Goal: Task Accomplishment & Management: Manage account settings

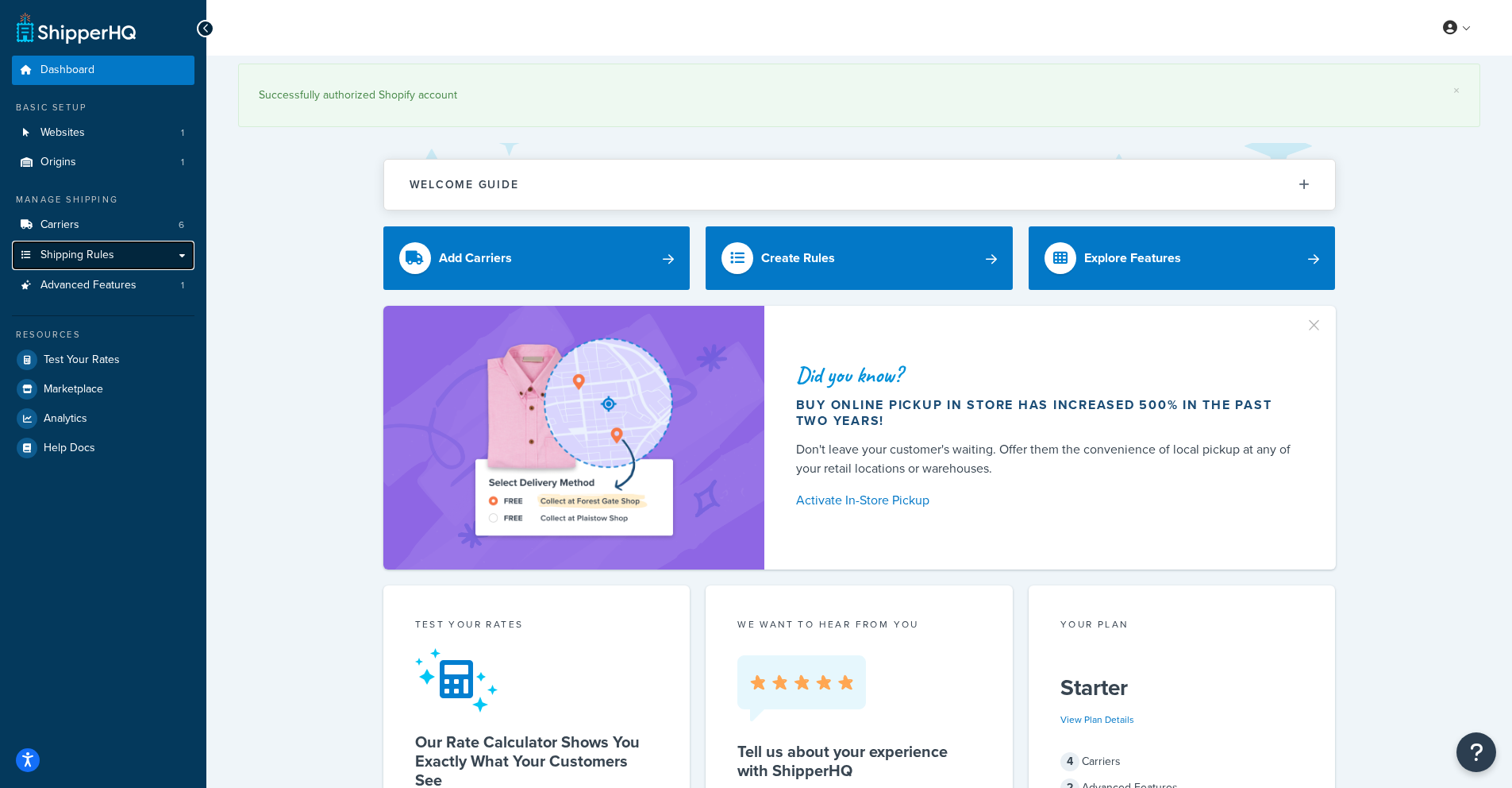
click at [96, 252] on span "Shipping Rules" at bounding box center [77, 256] width 73 height 14
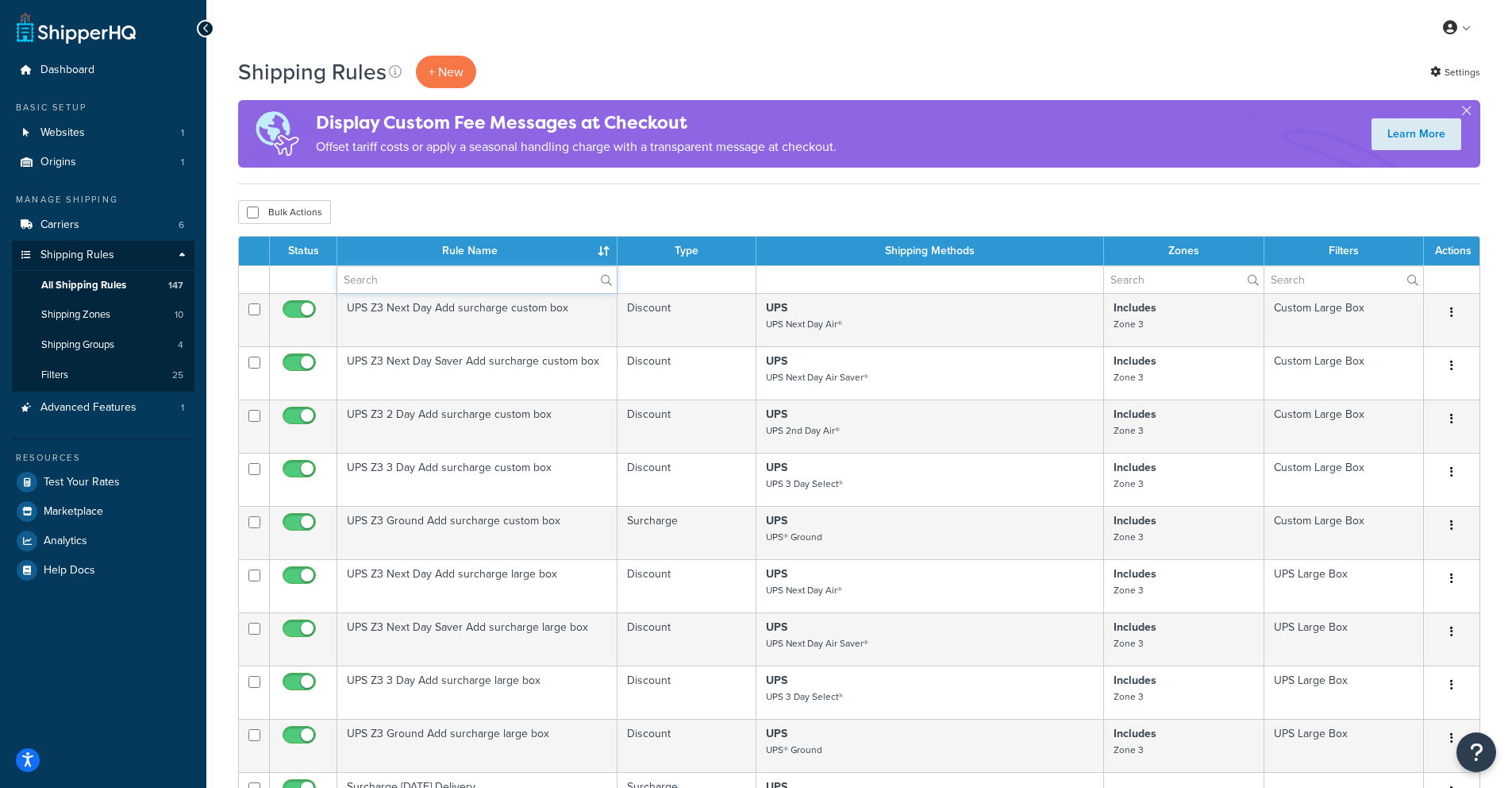
click at [378, 282] on input "text" at bounding box center [477, 279] width 279 height 27
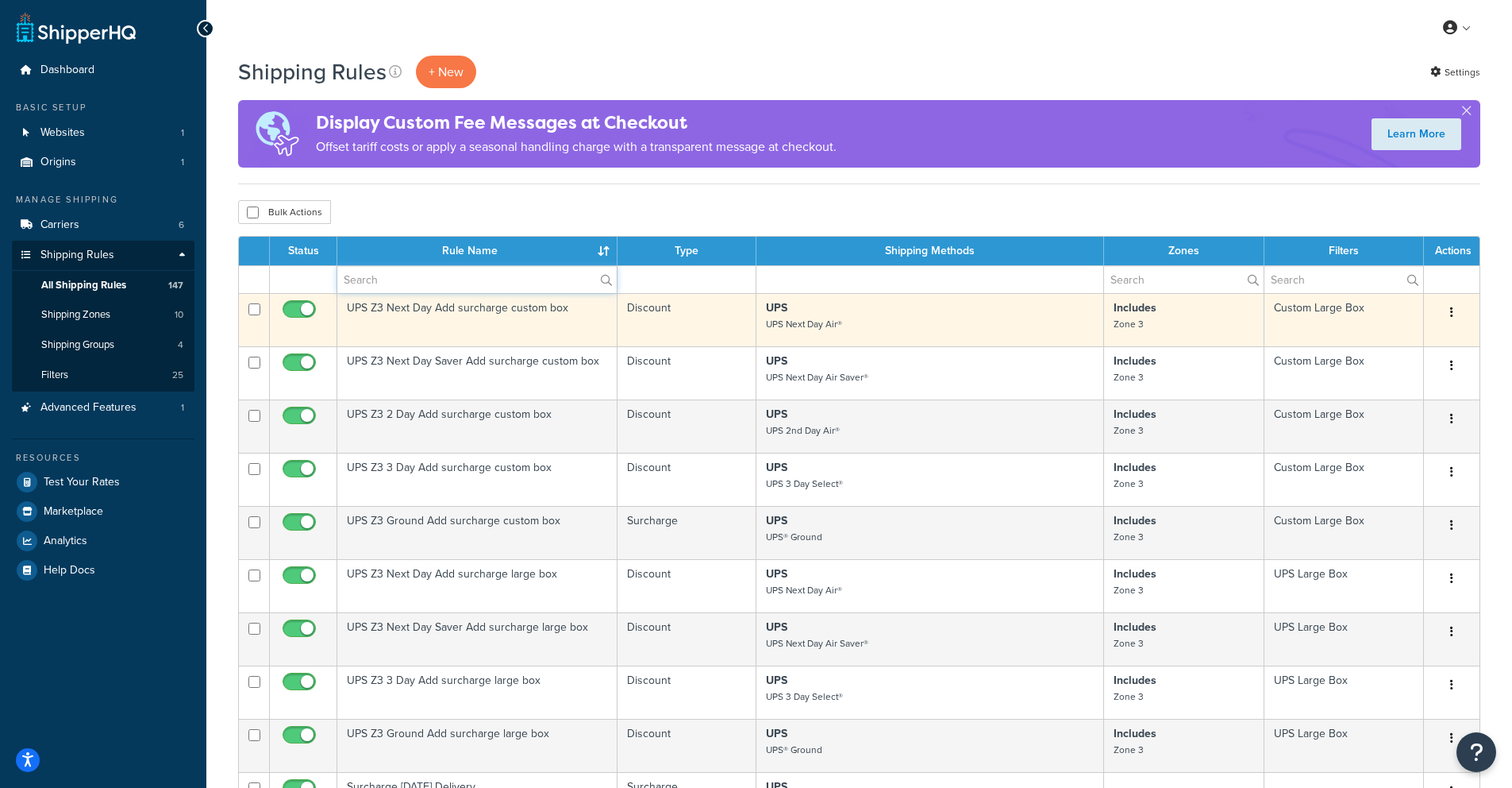
type input "hide"
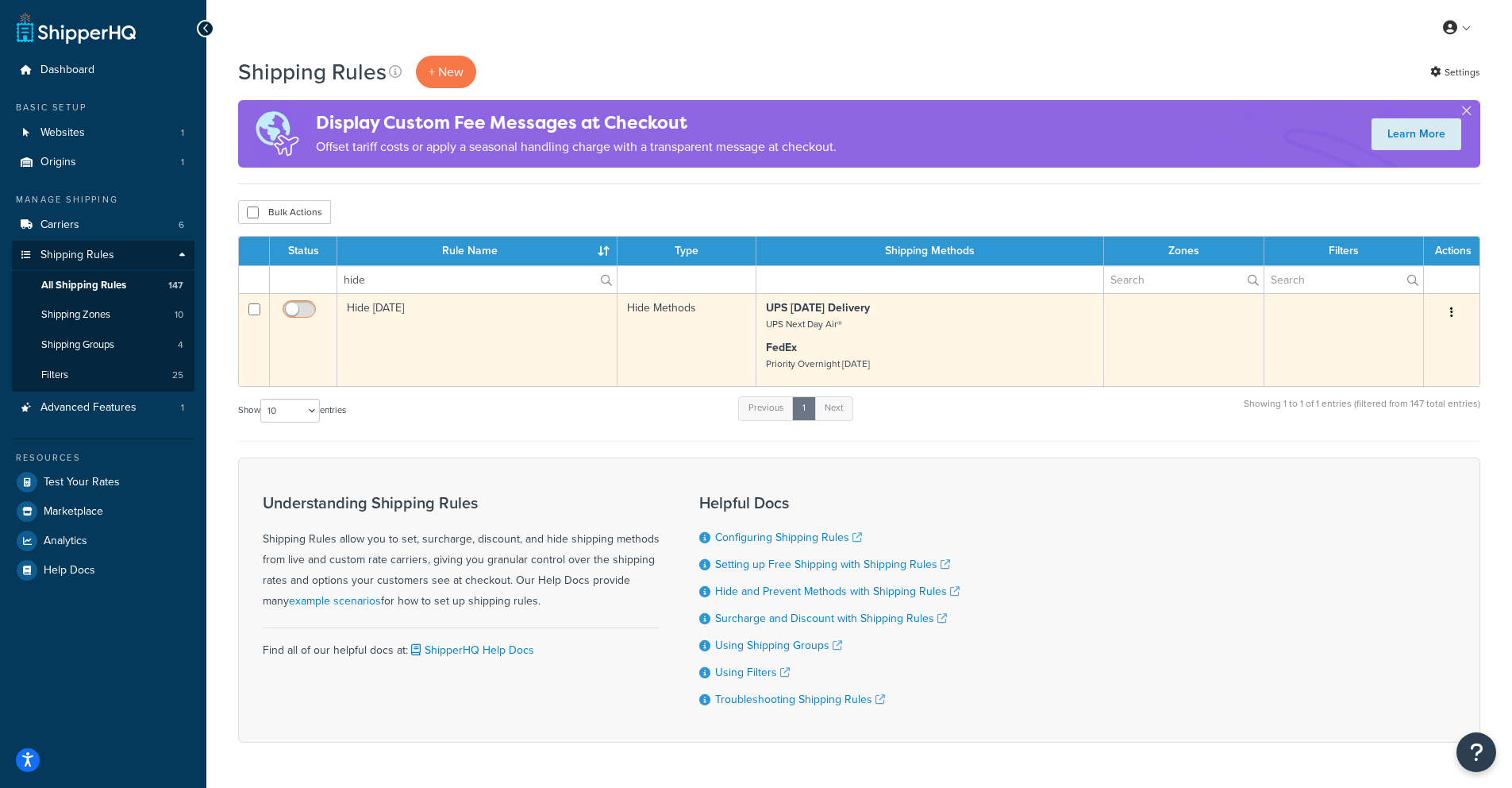
click at [295, 310] on input "checkbox" at bounding box center [301, 313] width 44 height 20
checkbox input "true"
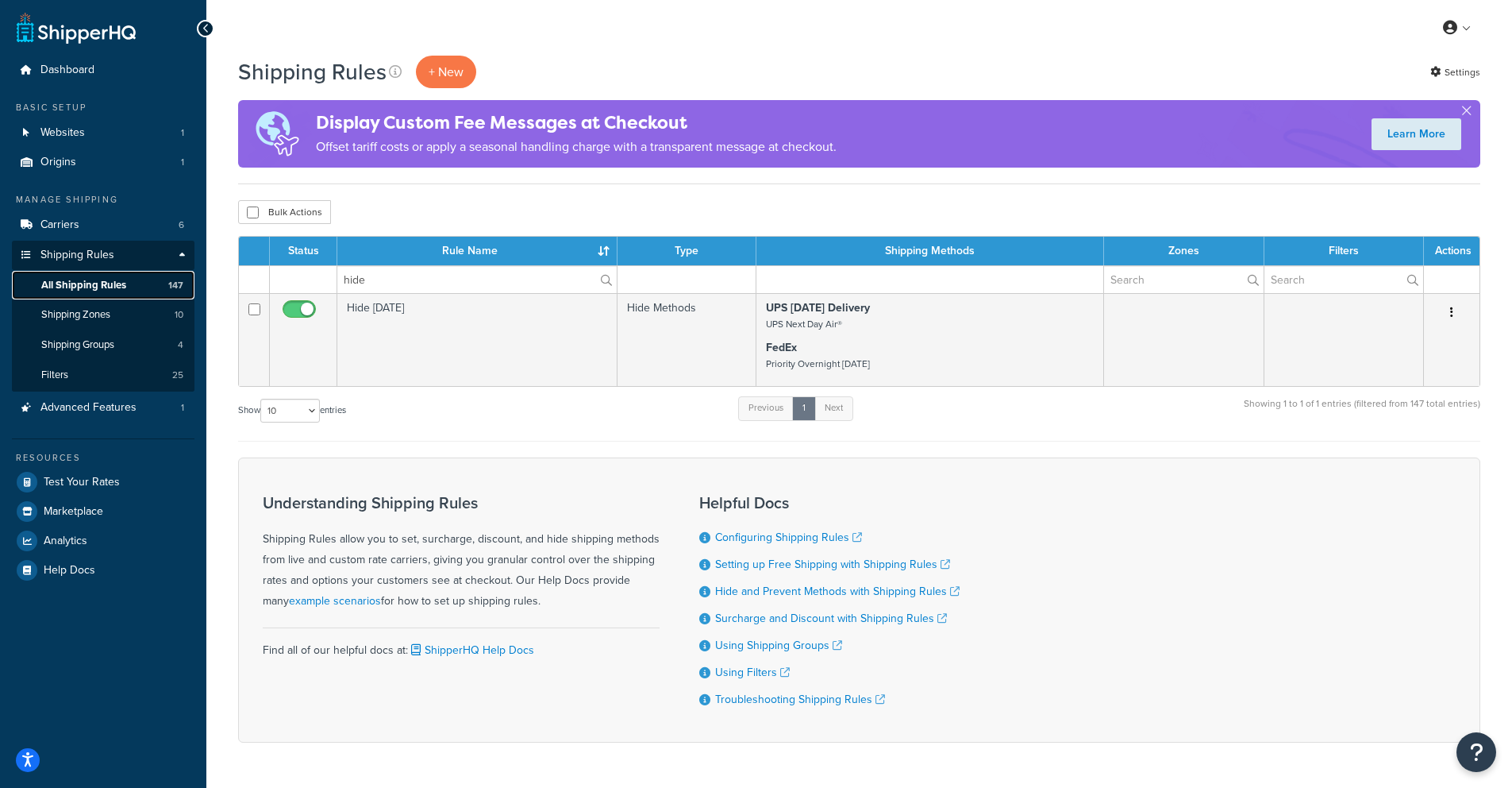
click at [90, 287] on span "All Shipping Rules" at bounding box center [83, 285] width 85 height 14
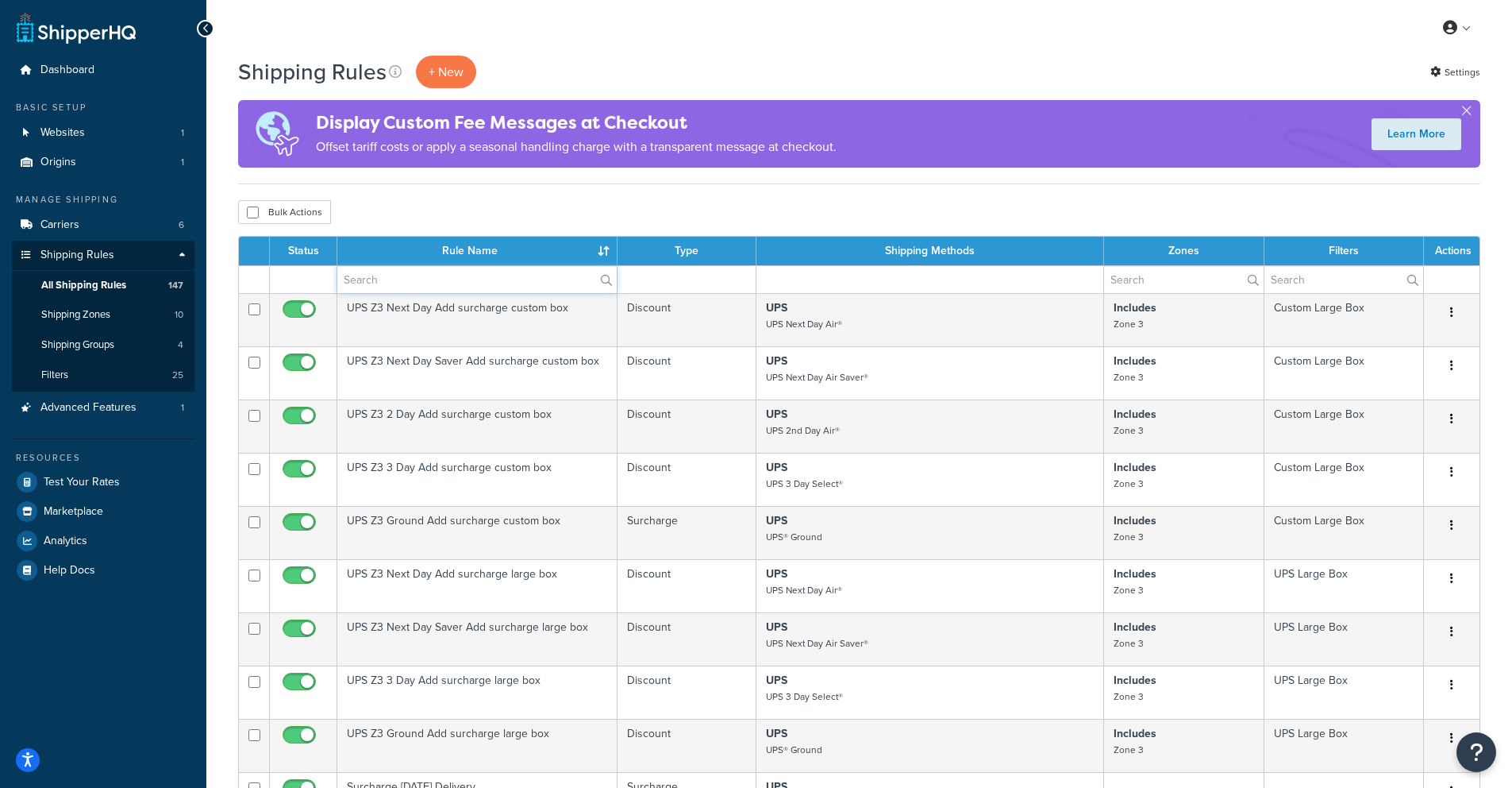
click at [365, 279] on input "text" at bounding box center [477, 279] width 279 height 27
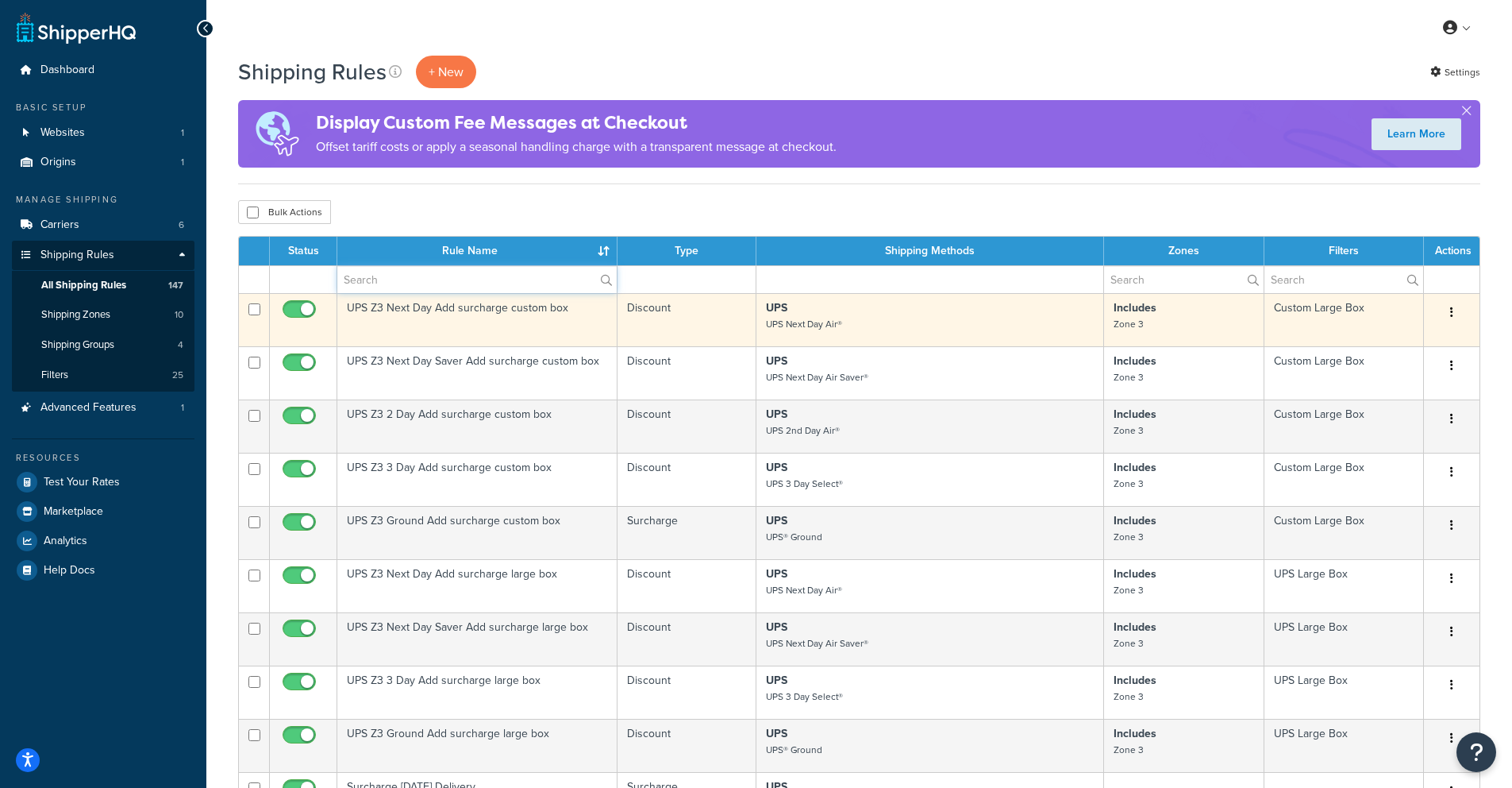
type input "hide"
